Goal: Task Accomplishment & Management: Use online tool/utility

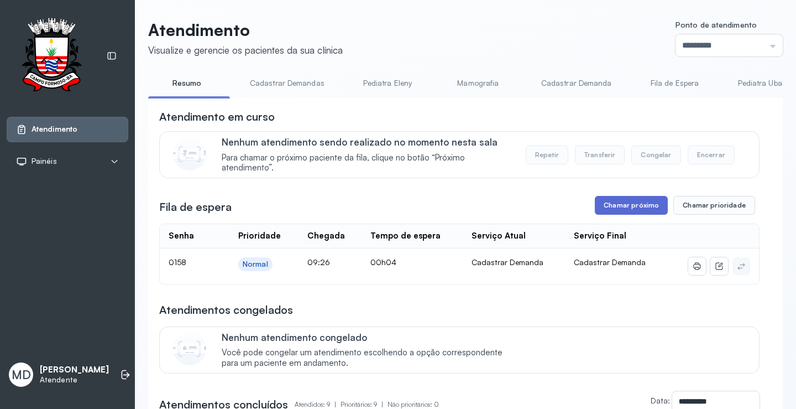
click at [635, 203] on button "Chamar próximo" at bounding box center [631, 205] width 73 height 19
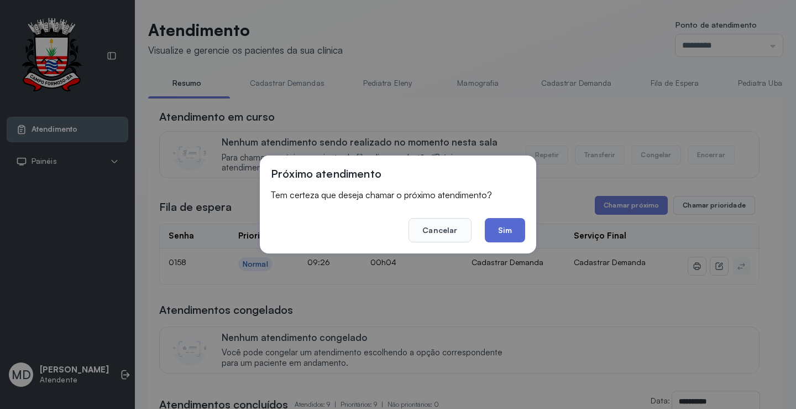
click at [499, 227] on button "Sim" at bounding box center [505, 230] width 40 height 24
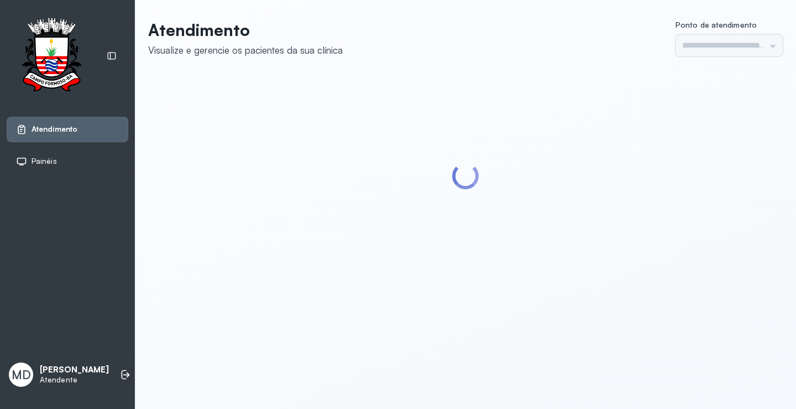
type input "*********"
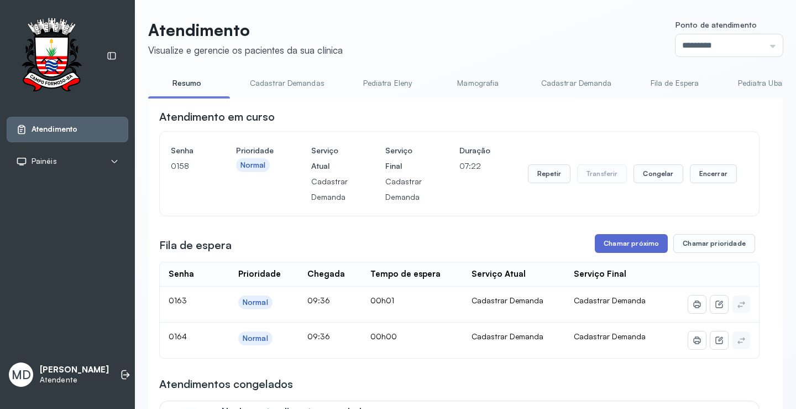
click at [638, 246] on button "Chamar próximo" at bounding box center [631, 243] width 73 height 19
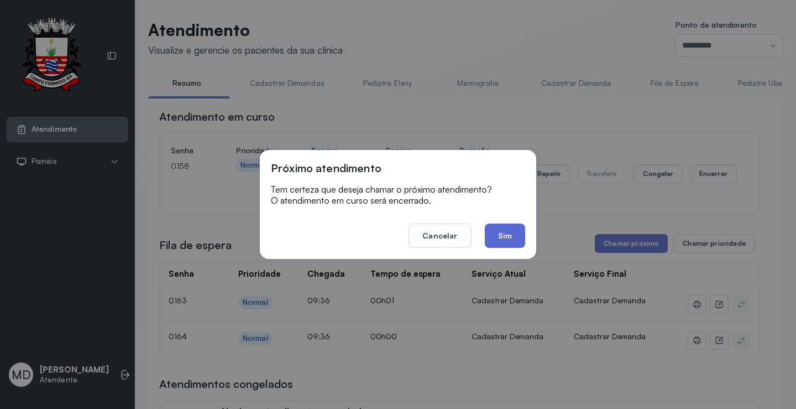
click at [507, 228] on button "Sim" at bounding box center [505, 235] width 40 height 24
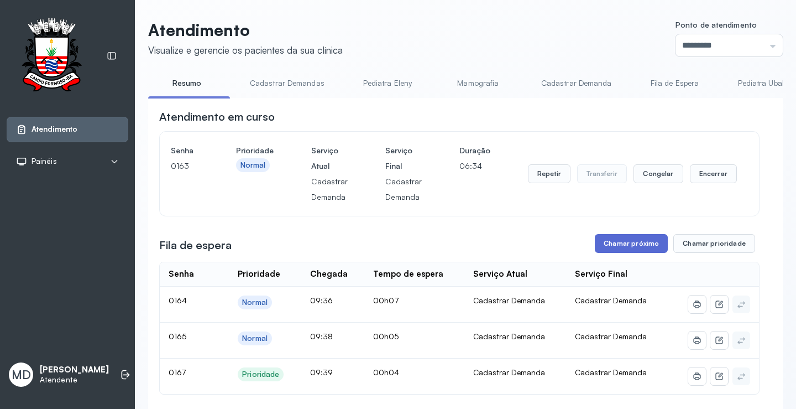
click at [638, 252] on button "Chamar próximo" at bounding box center [631, 243] width 73 height 19
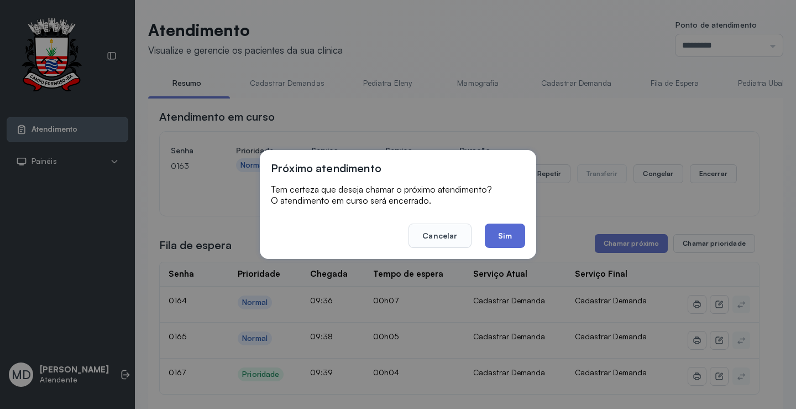
click at [501, 236] on button "Sim" at bounding box center [505, 235] width 40 height 24
